Goal: Answer question/provide support: Share knowledge or assist other users

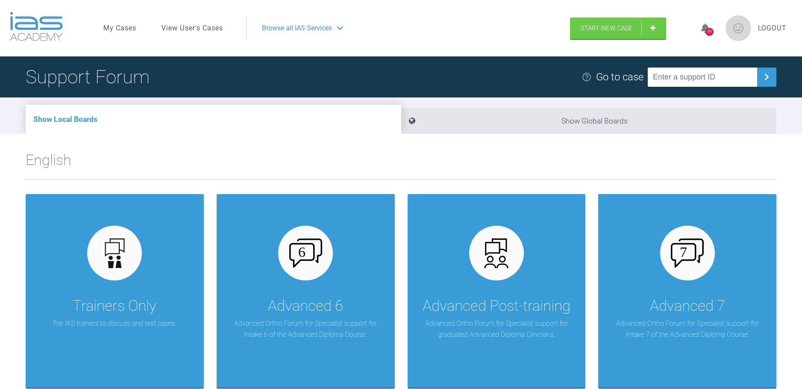
click at [185, 26] on link "View User's Cases" at bounding box center [192, 28] width 62 height 11
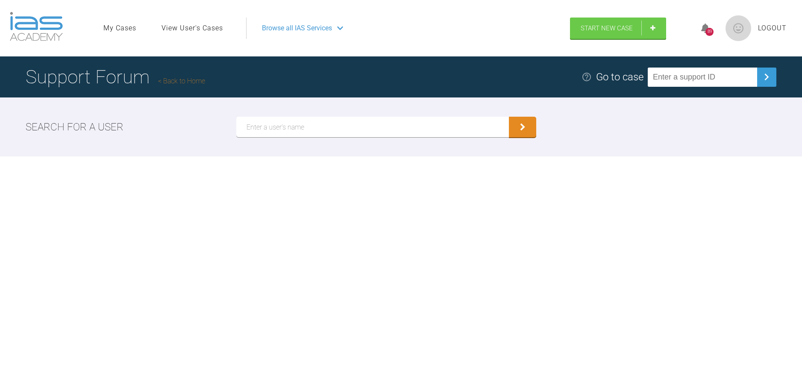
click at [290, 129] on input "text" at bounding box center [372, 127] width 273 height 21
type input "rebecca lynne"
click at [509, 117] on button "submit" at bounding box center [522, 127] width 27 height 21
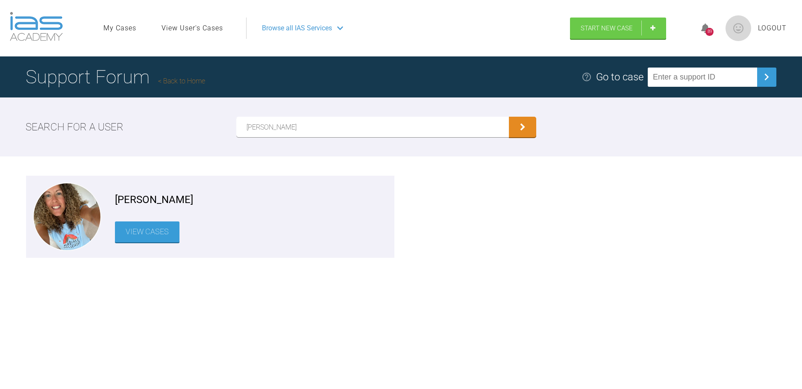
click at [159, 224] on link "View Cases" at bounding box center [147, 231] width 65 height 21
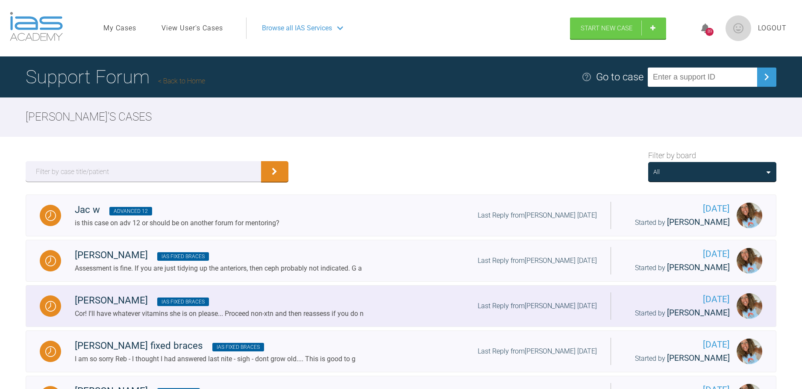
scroll to position [242, 0]
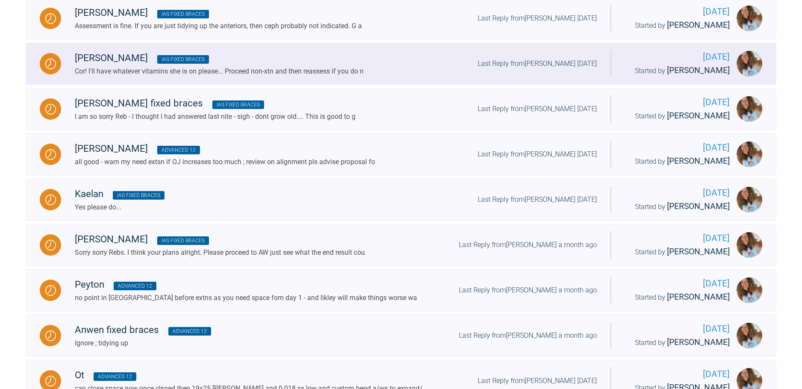
click at [148, 66] on div "Catherine IAS Fixed Braces" at bounding box center [219, 57] width 289 height 15
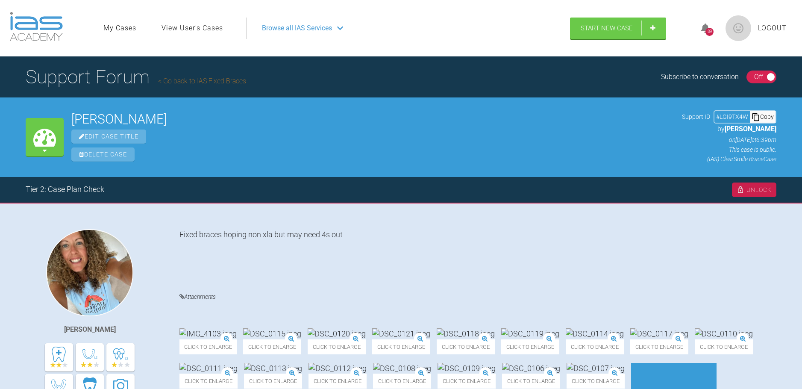
click at [366, 328] on img at bounding box center [337, 333] width 58 height 11
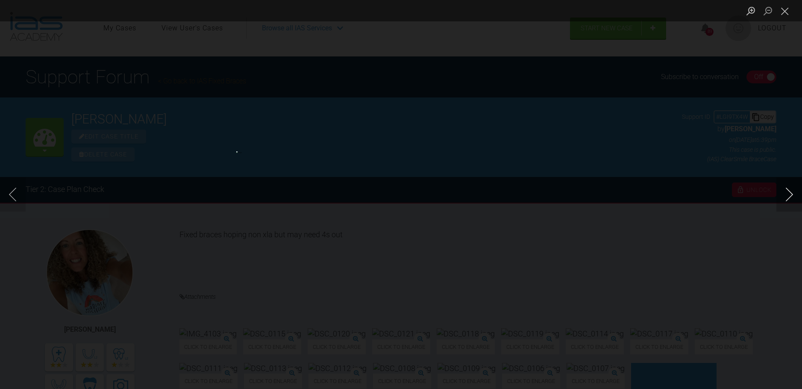
click at [793, 199] on button "Next image" at bounding box center [789, 194] width 26 height 34
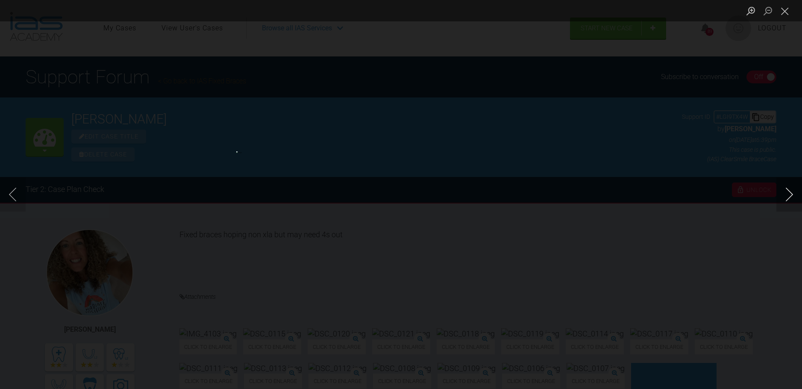
click at [793, 199] on button "Next image" at bounding box center [789, 194] width 26 height 34
click at [788, 12] on button "Close lightbox" at bounding box center [784, 10] width 17 height 15
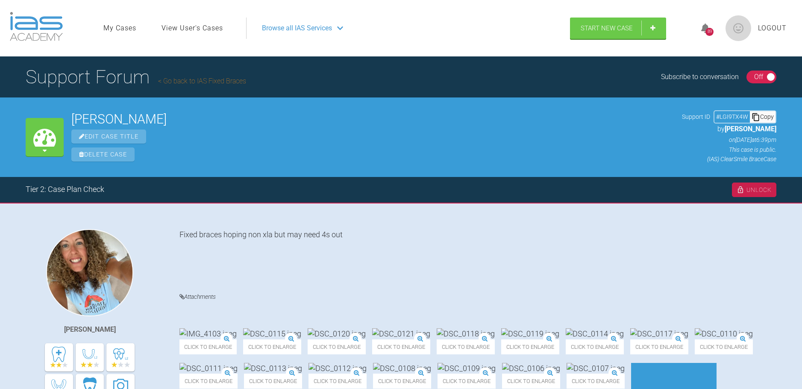
click at [495, 328] on img at bounding box center [466, 333] width 58 height 11
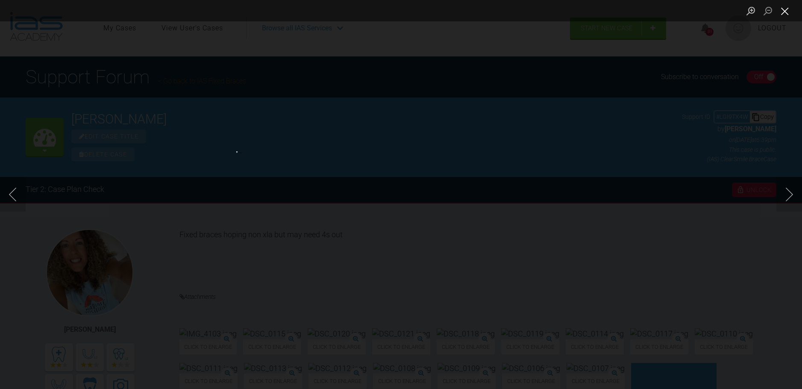
click at [786, 14] on button "Close lightbox" at bounding box center [784, 10] width 17 height 15
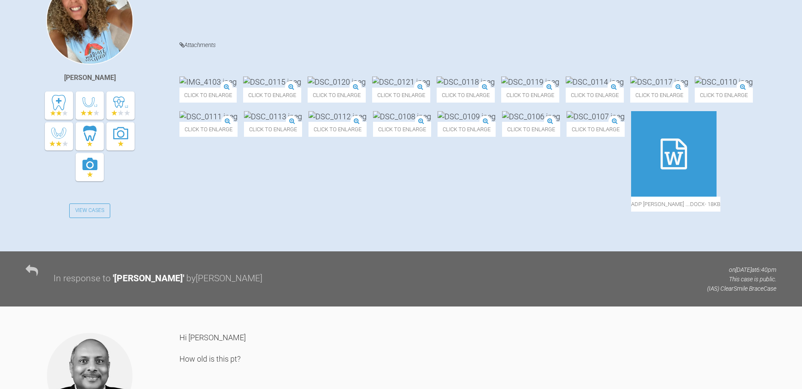
scroll to position [11, 0]
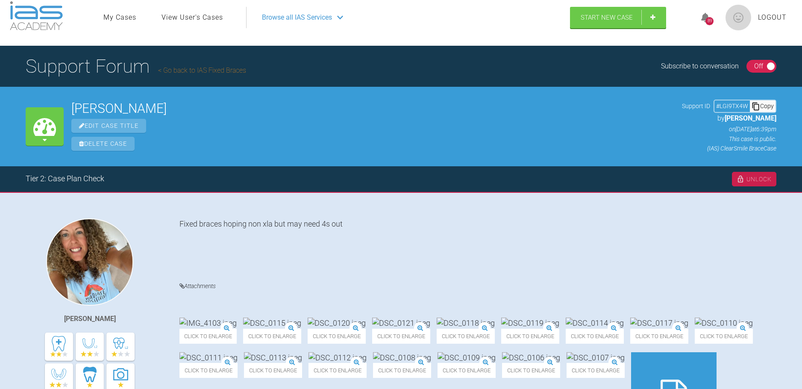
click at [366, 317] on img at bounding box center [337, 322] width 58 height 11
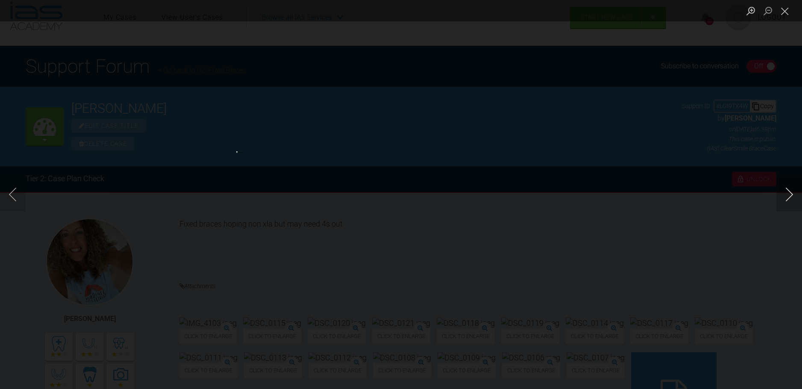
click at [787, 197] on button "Next image" at bounding box center [789, 194] width 26 height 34
click at [788, 197] on button "Next image" at bounding box center [789, 194] width 26 height 34
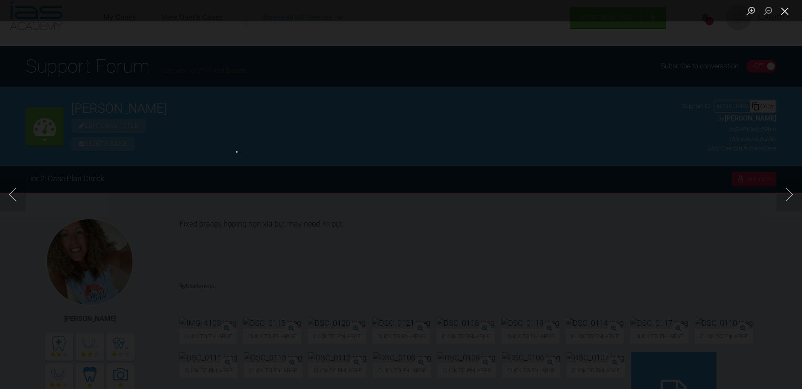
click at [783, 12] on button "Close lightbox" at bounding box center [784, 10] width 17 height 15
